Goal: Task Accomplishment & Management: Use online tool/utility

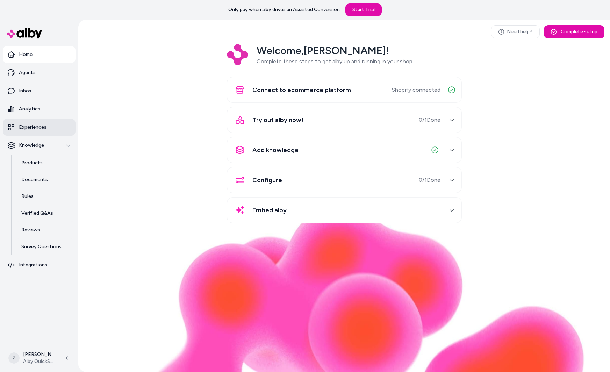
click at [29, 124] on p "Experiences" at bounding box center [33, 127] width 28 height 7
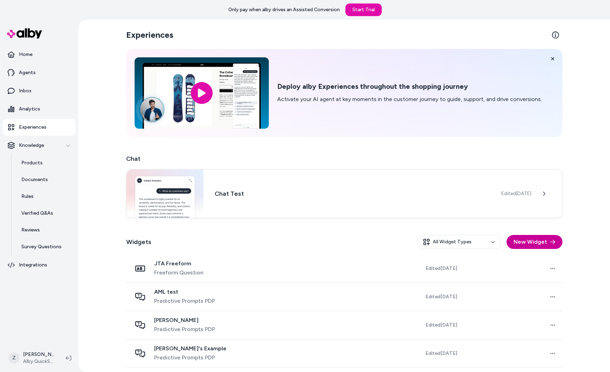
click at [518, 240] on button "New Widget" at bounding box center [535, 242] width 56 height 14
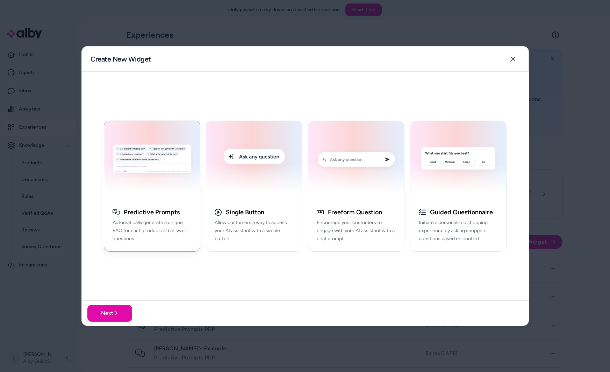
click at [165, 212] on h3 "Predictive Prompts" at bounding box center [152, 213] width 56 height 8
click at [123, 307] on button "Next" at bounding box center [109, 313] width 45 height 17
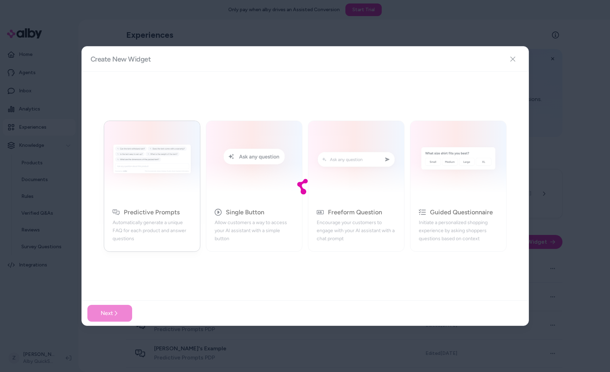
click at [516, 56] on div at bounding box center [305, 186] width 447 height 279
click at [515, 58] on div at bounding box center [305, 186] width 447 height 279
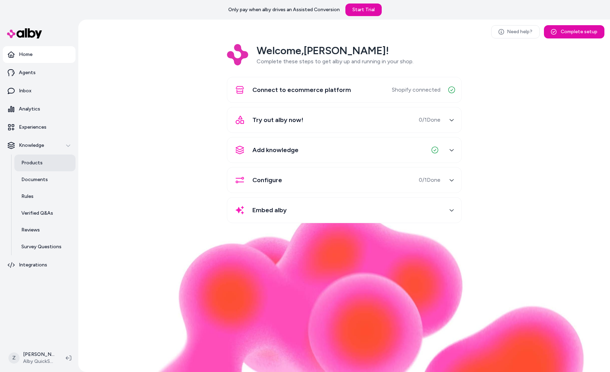
click at [47, 161] on link "Products" at bounding box center [44, 163] width 61 height 17
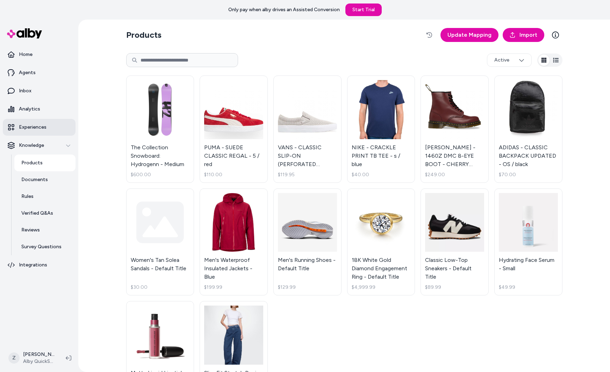
click at [35, 126] on p "Experiences" at bounding box center [33, 127] width 28 height 7
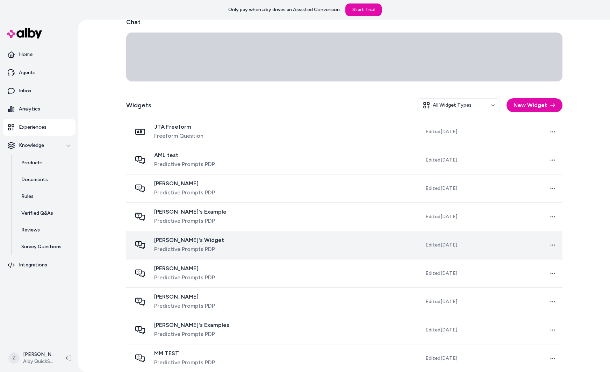
scroll to position [143, 0]
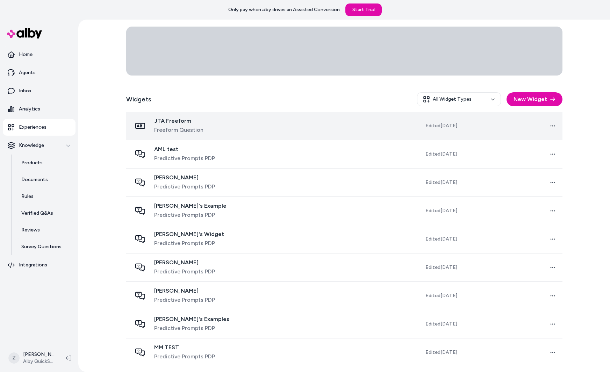
click at [531, 128] on td "Open menu" at bounding box center [513, 126] width 100 height 28
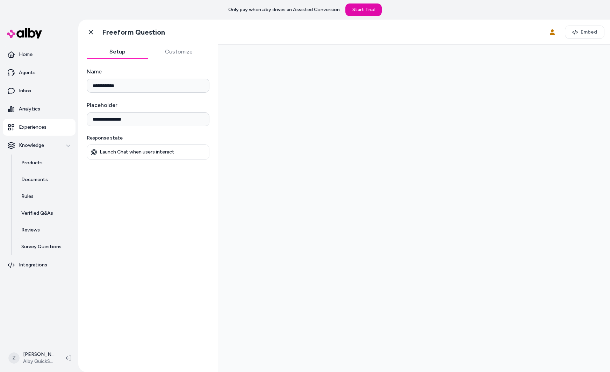
click at [180, 56] on button "Customize" at bounding box center [179, 52] width 62 height 14
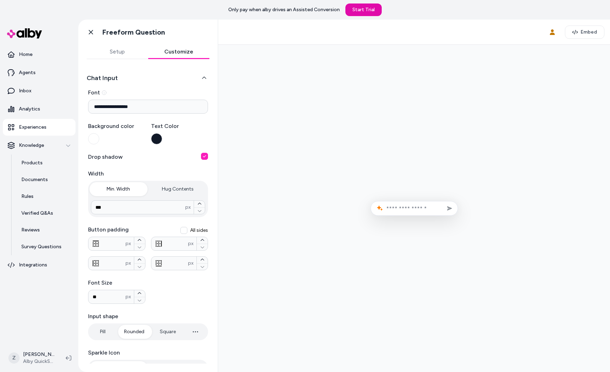
click at [119, 59] on div "Setup Customize" at bounding box center [148, 52] width 123 height 14
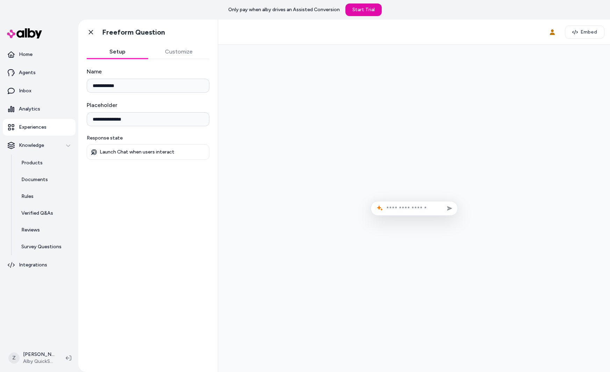
click at [119, 56] on button "Setup" at bounding box center [118, 52] width 62 height 14
click at [403, 209] on input "text" at bounding box center [420, 208] width 66 height 7
click at [589, 29] on span "Embed" at bounding box center [589, 32] width 16 height 7
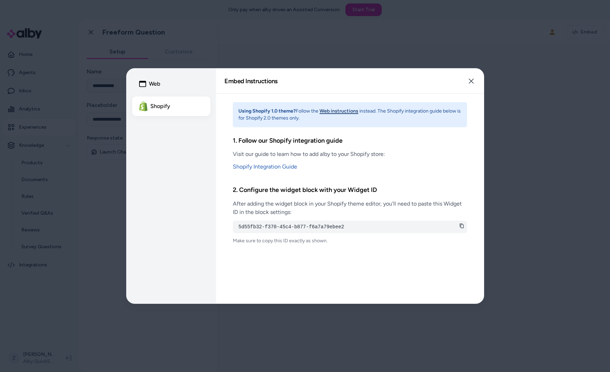
click at [514, 95] on div at bounding box center [305, 186] width 610 height 372
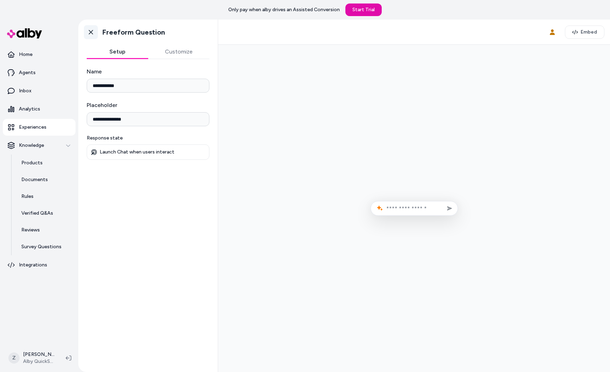
click at [88, 34] on icon at bounding box center [90, 32] width 7 height 7
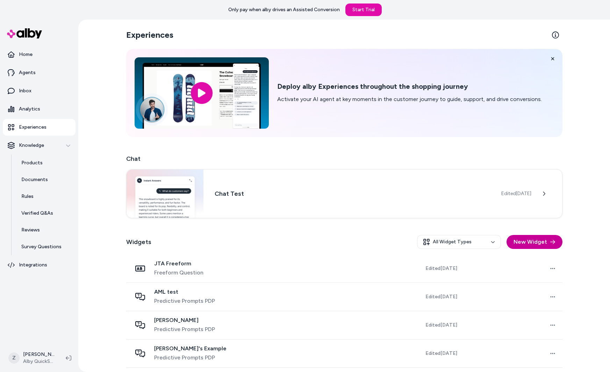
click at [544, 245] on button "New Widget" at bounding box center [535, 242] width 56 height 14
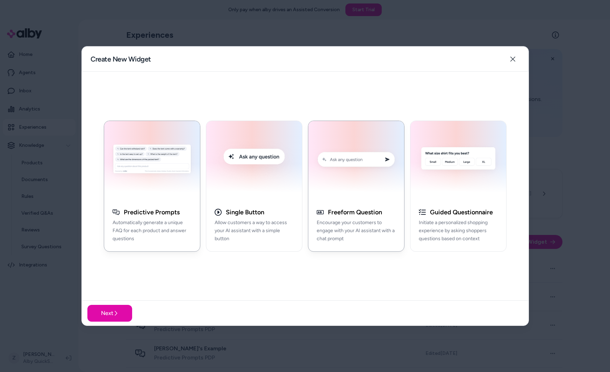
click at [356, 222] on p "Encourage your customers to engage with your AI assistant with a chat prompt" at bounding box center [356, 231] width 79 height 24
click at [121, 318] on button "Next" at bounding box center [109, 313] width 45 height 17
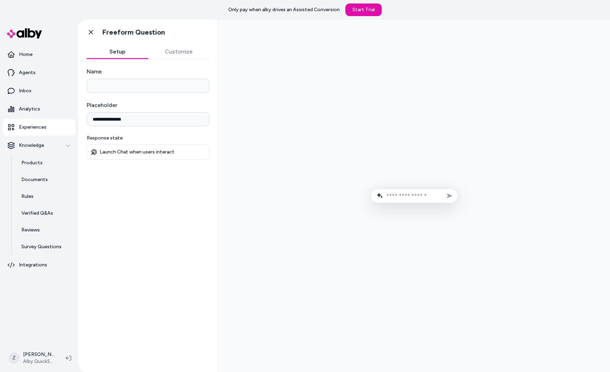
click at [98, 32] on div "Go back Freeform Question" at bounding box center [124, 32] width 81 height 14
click at [95, 33] on link "Go back" at bounding box center [91, 32] width 14 height 14
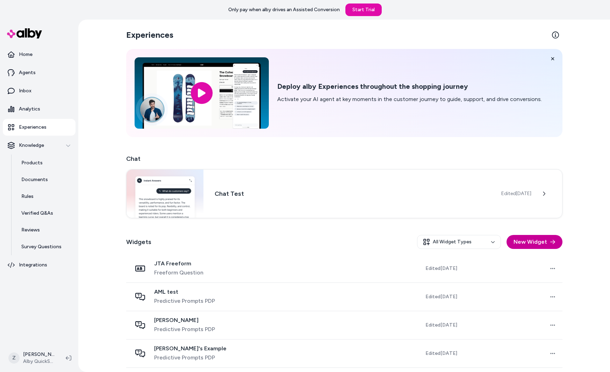
click at [544, 243] on button "New Widget" at bounding box center [535, 242] width 56 height 14
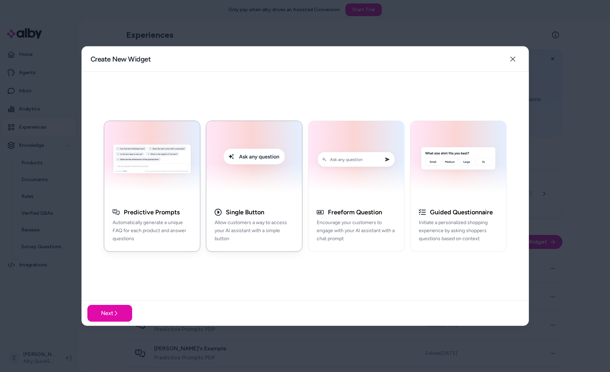
click at [278, 198] on div "button" at bounding box center [254, 160] width 96 height 79
click at [112, 316] on button "Next" at bounding box center [109, 313] width 45 height 17
